Goal: Answer question/provide support

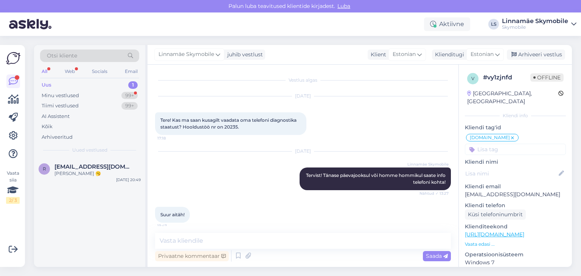
scroll to position [5, 0]
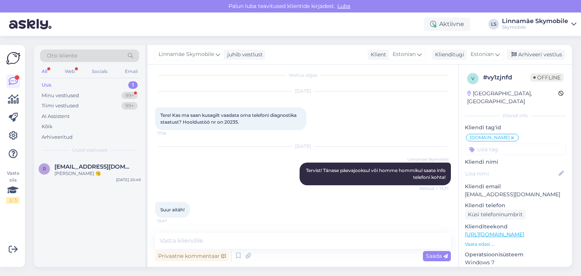
click at [44, 70] on div "All" at bounding box center [44, 72] width 9 height 10
click at [48, 127] on div "Kõik" at bounding box center [47, 127] width 11 height 8
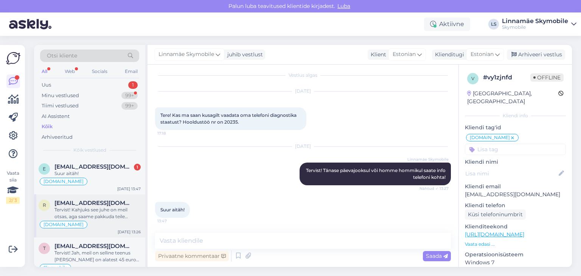
click at [89, 211] on div "Tervist! Kahjuks see juhe on meil otsas, aga saame pakkuda teile alternatiivi! …" at bounding box center [97, 214] width 86 height 14
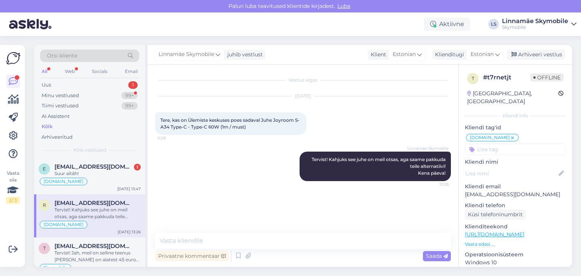
click at [48, 126] on div "Kõik" at bounding box center [47, 127] width 11 height 8
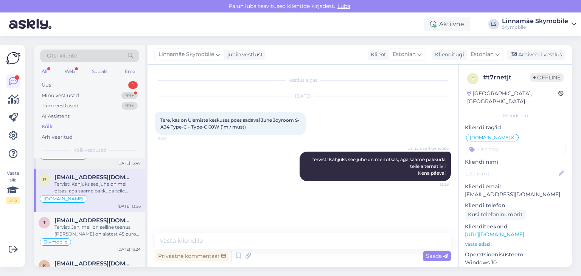
scroll to position [38, 0]
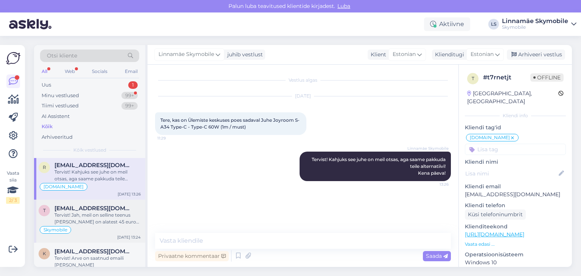
click at [103, 217] on div "Tervist! Jah, meil on selline teenus [PERSON_NAME] on alatest 45 eurot! [PERSON…" at bounding box center [97, 219] width 86 height 14
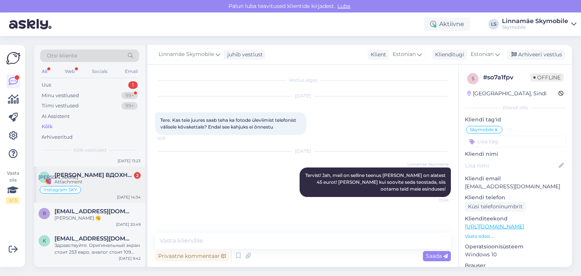
scroll to position [189, 0]
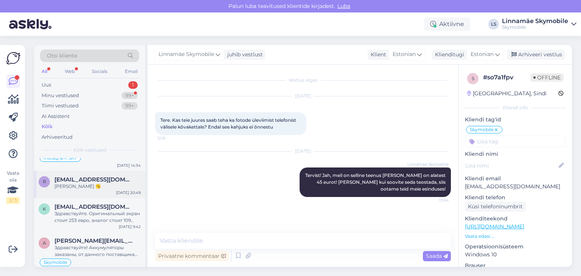
click at [98, 183] on div "[PERSON_NAME] 🥱" at bounding box center [97, 186] width 86 height 7
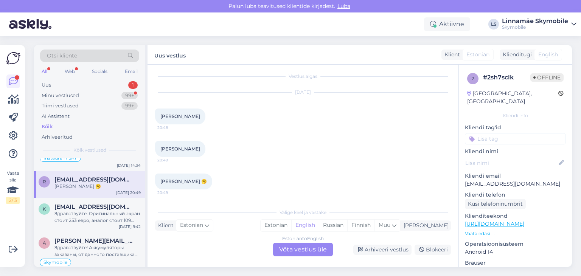
click at [501, 133] on input at bounding box center [515, 138] width 101 height 11
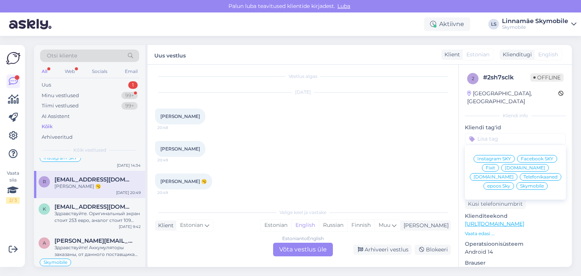
click at [520, 184] on span "Skymobile" at bounding box center [532, 186] width 24 height 5
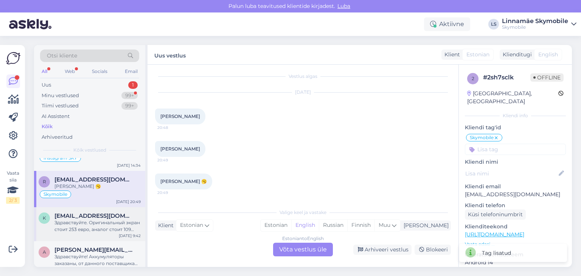
click at [71, 219] on div "Здравствуйте. Оригинальный экран стоит 253 евро, аналог стоит 109 евро. При уст…" at bounding box center [97, 226] width 86 height 14
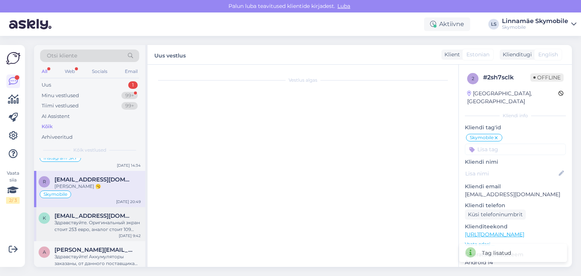
scroll to position [97, 0]
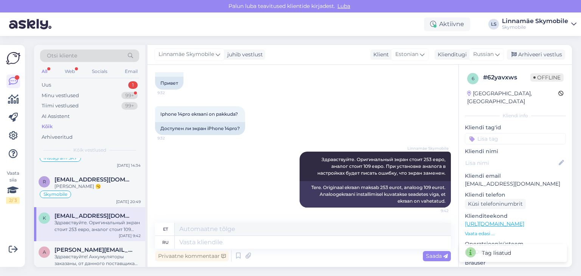
click at [496, 133] on input at bounding box center [515, 138] width 101 height 11
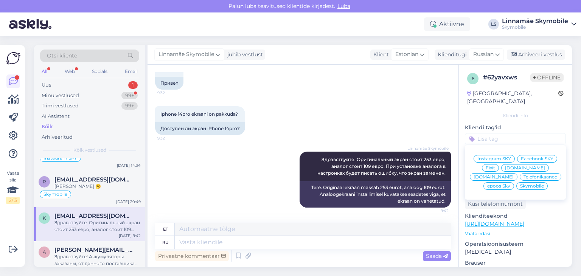
click at [520, 184] on span "Skymobile" at bounding box center [532, 186] width 24 height 5
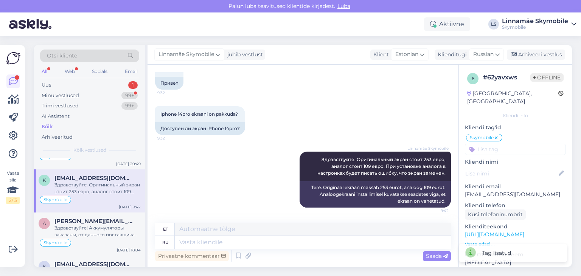
scroll to position [265, 0]
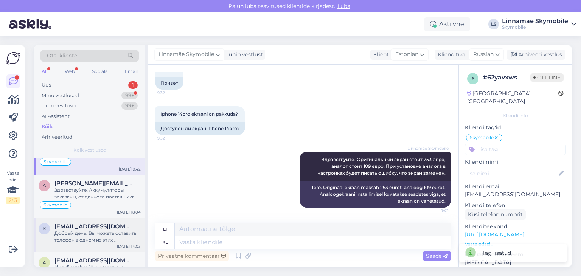
click at [97, 230] on div "Добрый день. Вы можете оставить телефон в одном из этих представительств. Если …" at bounding box center [97, 237] width 86 height 14
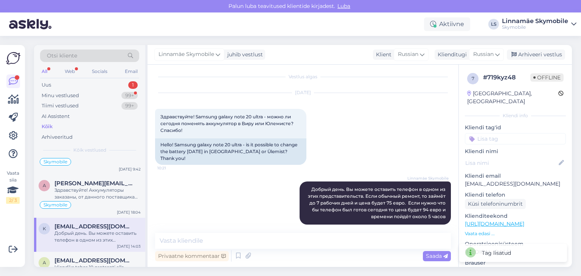
click at [497, 133] on input at bounding box center [515, 138] width 101 height 11
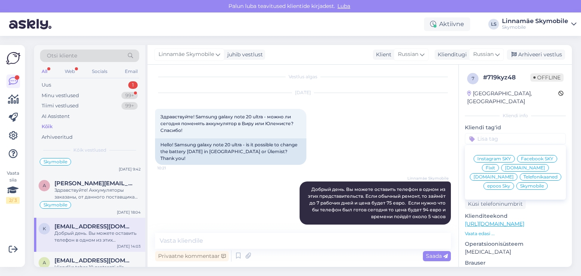
click at [520, 184] on span "Skymobile" at bounding box center [532, 186] width 24 height 5
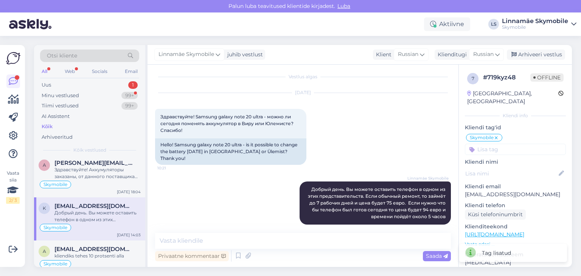
scroll to position [303, 0]
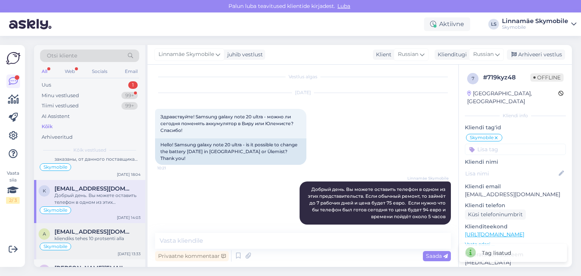
click at [87, 235] on div "kliendiks tehes 10 protsenti alla" at bounding box center [97, 238] width 86 height 7
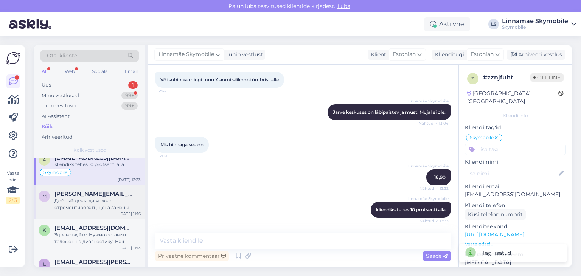
scroll to position [378, 0]
click at [88, 196] on div "Добрый день. да можно отремонтировать, цена замены гнезда зарядки 65 евро" at bounding box center [97, 203] width 86 height 14
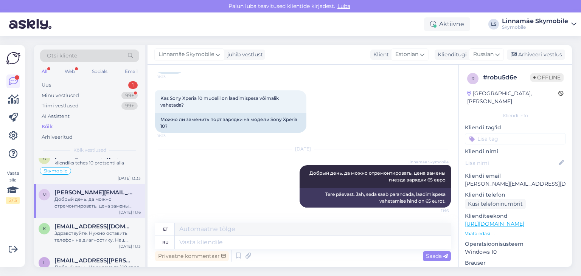
click at [509, 133] on input at bounding box center [515, 138] width 101 height 11
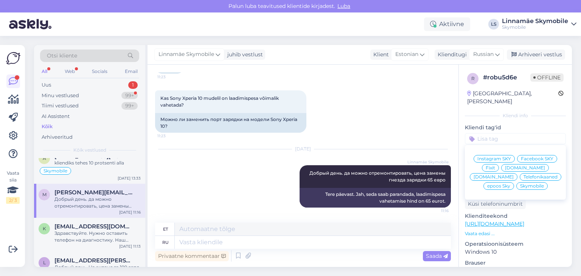
click at [520, 184] on span "Skymobile" at bounding box center [532, 186] width 24 height 5
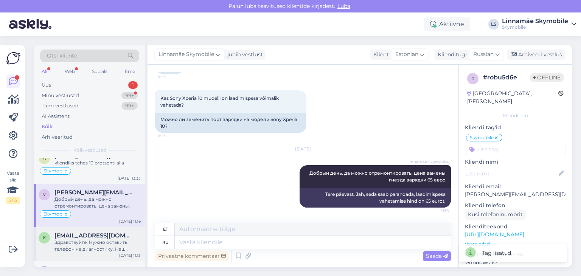
click at [85, 239] on div "Здравствуйте. Нужно оставить телефон на диагностику. Наш техник посмотрит и ска…" at bounding box center [97, 246] width 86 height 14
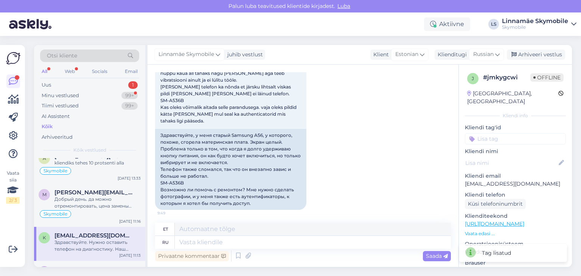
scroll to position [172, 0]
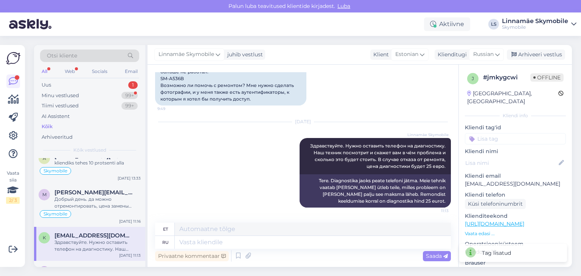
click at [493, 133] on input at bounding box center [515, 138] width 101 height 11
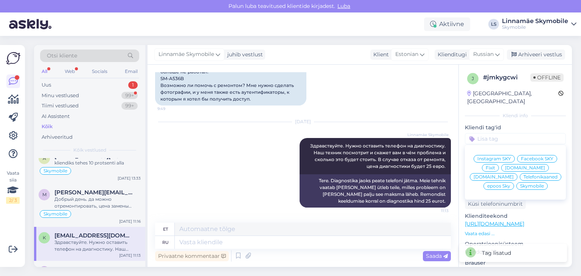
drag, startPoint x: 516, startPoint y: 179, endPoint x: 468, endPoint y: 179, distance: 48.4
click at [520, 184] on span "Skymobile" at bounding box center [532, 186] width 24 height 5
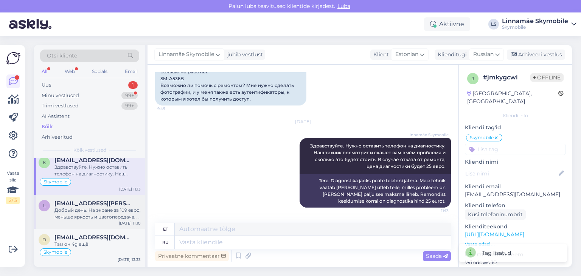
scroll to position [454, 0]
click at [98, 207] on div "Добрый день. На экране за 109 евро, меньше яркость и цветопередача, в настройка…" at bounding box center [97, 214] width 86 height 14
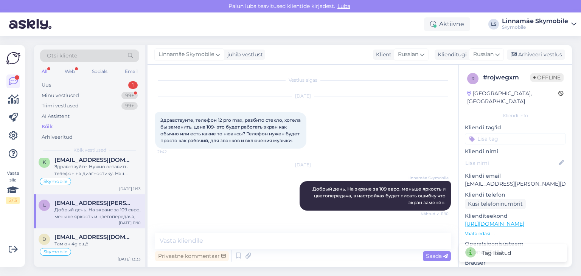
click at [489, 133] on input at bounding box center [515, 138] width 101 height 11
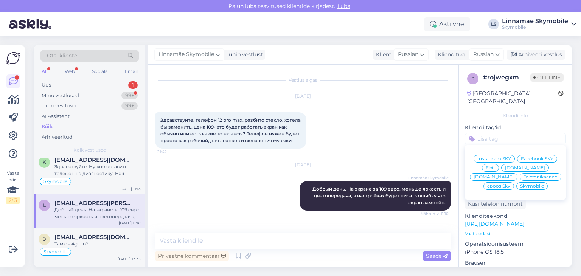
click at [520, 184] on span "Skymobile" at bounding box center [532, 186] width 24 height 5
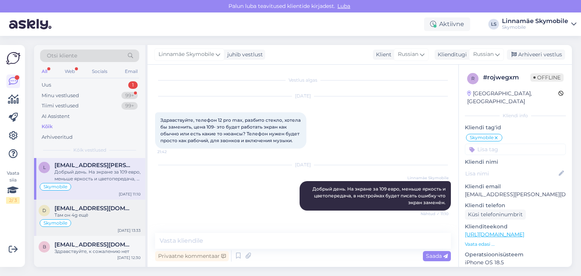
scroll to position [530, 0]
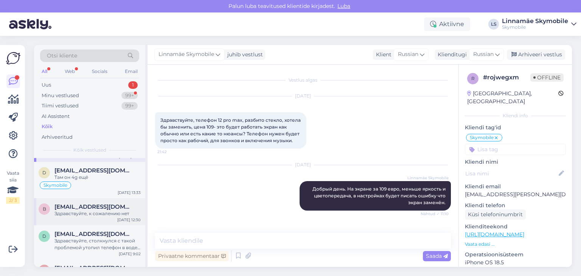
click at [108, 204] on span "[EMAIL_ADDRESS][DOMAIN_NAME]" at bounding box center [93, 207] width 79 height 7
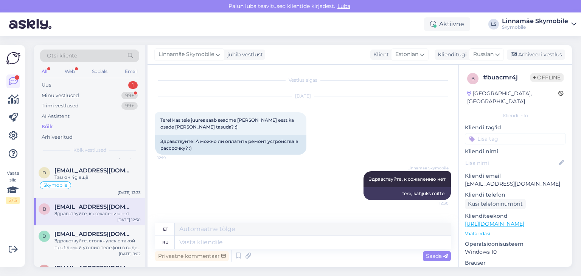
click at [494, 133] on input at bounding box center [515, 138] width 101 height 11
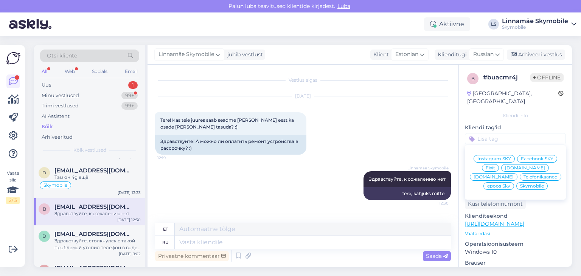
click at [520, 184] on span "Skymobile" at bounding box center [532, 186] width 24 height 5
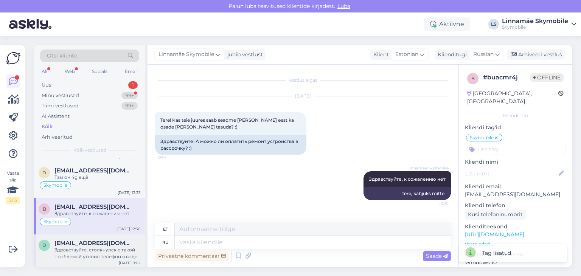
click at [95, 247] on div "Здравствуйте, столкнулся с такой проблемой утопил телефон в воде Xiaomi 14, отд…" at bounding box center [97, 254] width 86 height 14
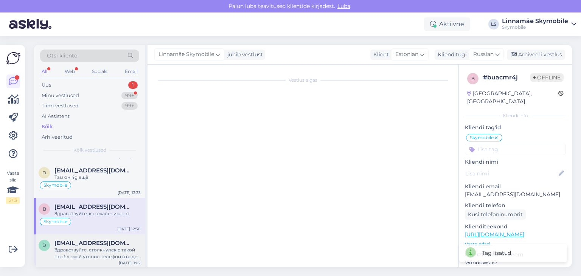
scroll to position [16, 0]
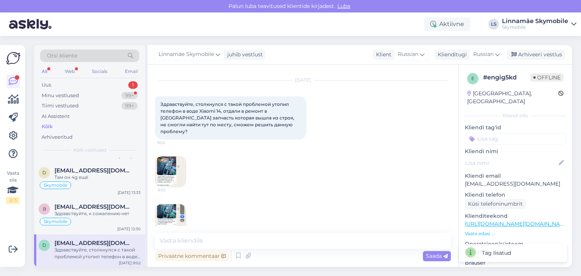
click at [507, 133] on input at bounding box center [515, 138] width 101 height 11
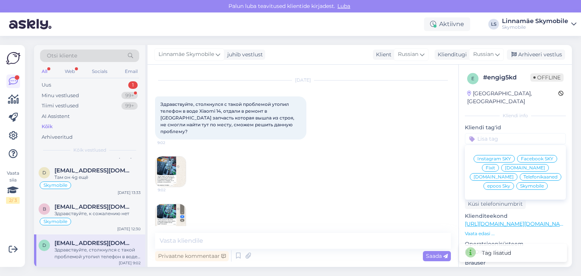
click at [520, 184] on span "Skymobile" at bounding box center [532, 186] width 24 height 5
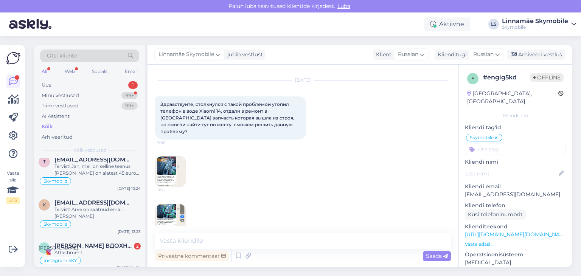
scroll to position [0, 0]
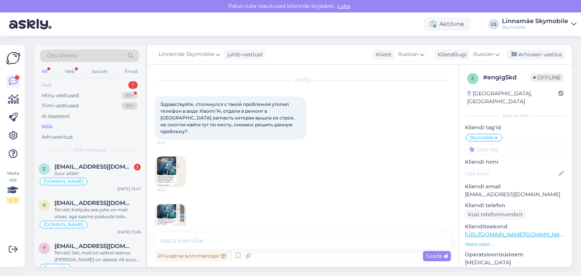
click at [47, 84] on div "Uus" at bounding box center [46, 85] width 9 height 8
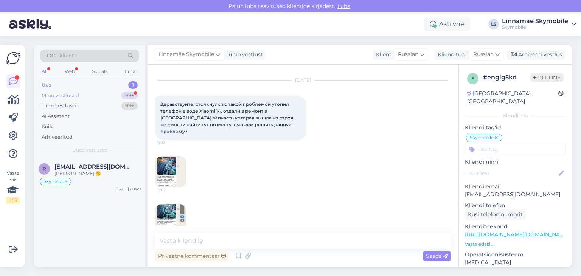
click at [72, 94] on div "Minu vestlused" at bounding box center [60, 96] width 37 height 8
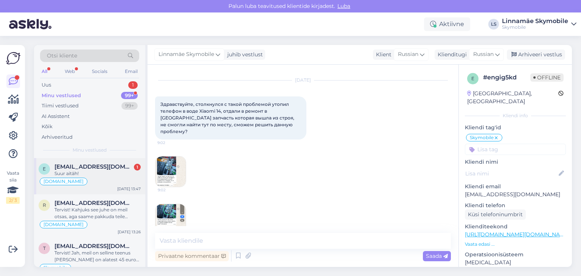
click at [108, 172] on div "Suur aitäh!" at bounding box center [97, 173] width 86 height 7
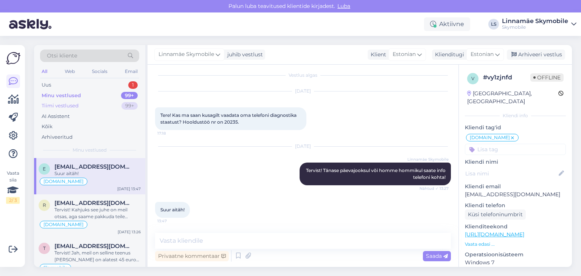
click at [67, 105] on div "Tiimi vestlused" at bounding box center [60, 106] width 37 height 8
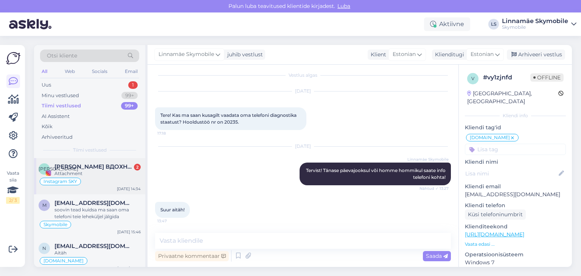
click at [103, 167] on span "[PERSON_NAME] ВДОХНОВЕНИЕ💫" at bounding box center [93, 166] width 79 height 7
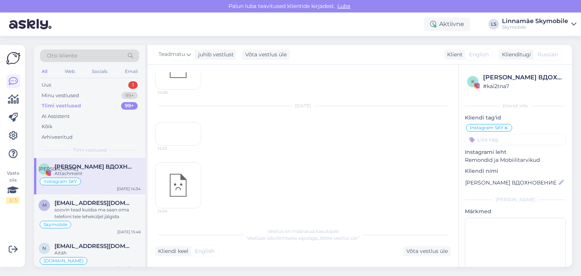
scroll to position [573, 0]
click at [176, 186] on div "14:34" at bounding box center [178, 186] width 46 height 46
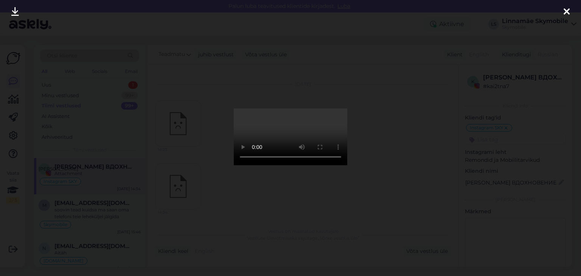
click at [566, 12] on icon at bounding box center [567, 12] width 6 height 10
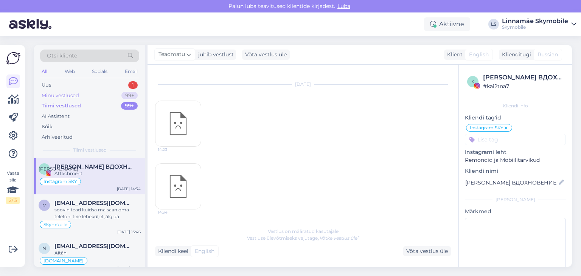
drag, startPoint x: 73, startPoint y: 95, endPoint x: 53, endPoint y: 92, distance: 19.5
click at [72, 95] on div "Minu vestlused" at bounding box center [60, 96] width 37 height 8
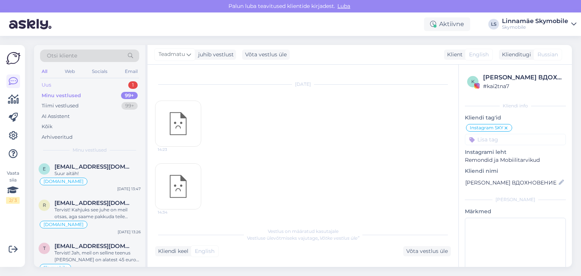
click at [48, 83] on div "Uus" at bounding box center [46, 85] width 9 height 8
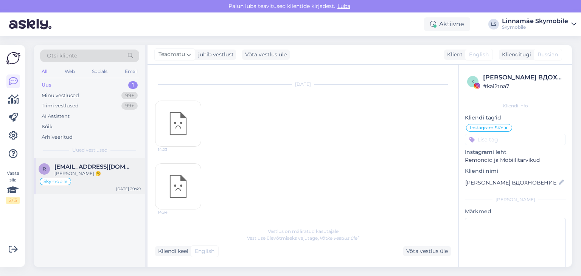
click at [75, 168] on span "[EMAIL_ADDRESS][DOMAIN_NAME]" at bounding box center [93, 166] width 79 height 7
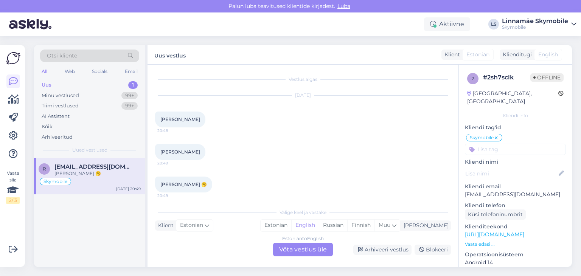
scroll to position [0, 0]
click at [84, 185] on div "Skymobile" at bounding box center [90, 181] width 102 height 9
click at [45, 84] on div "Uus" at bounding box center [47, 85] width 10 height 8
click at [83, 177] on div "Skymobile" at bounding box center [90, 181] width 102 height 9
click at [291, 226] on div "Estonian" at bounding box center [276, 225] width 31 height 11
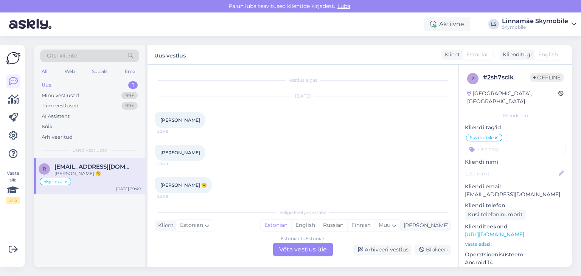
click at [313, 252] on div "Estonian to Estonian Võta vestlus üle" at bounding box center [303, 250] width 60 height 14
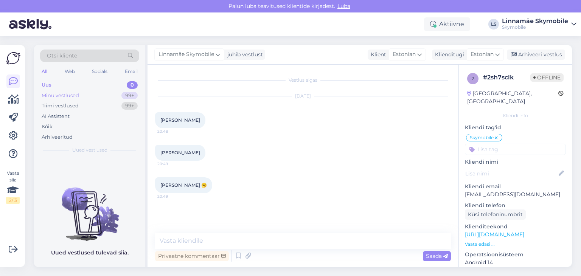
click at [62, 96] on div "Minu vestlused" at bounding box center [60, 96] width 37 height 8
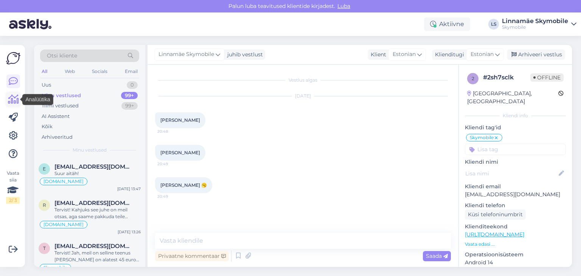
click at [14, 100] on icon at bounding box center [13, 99] width 11 height 9
